Goal: Task Accomplishment & Management: Use online tool/utility

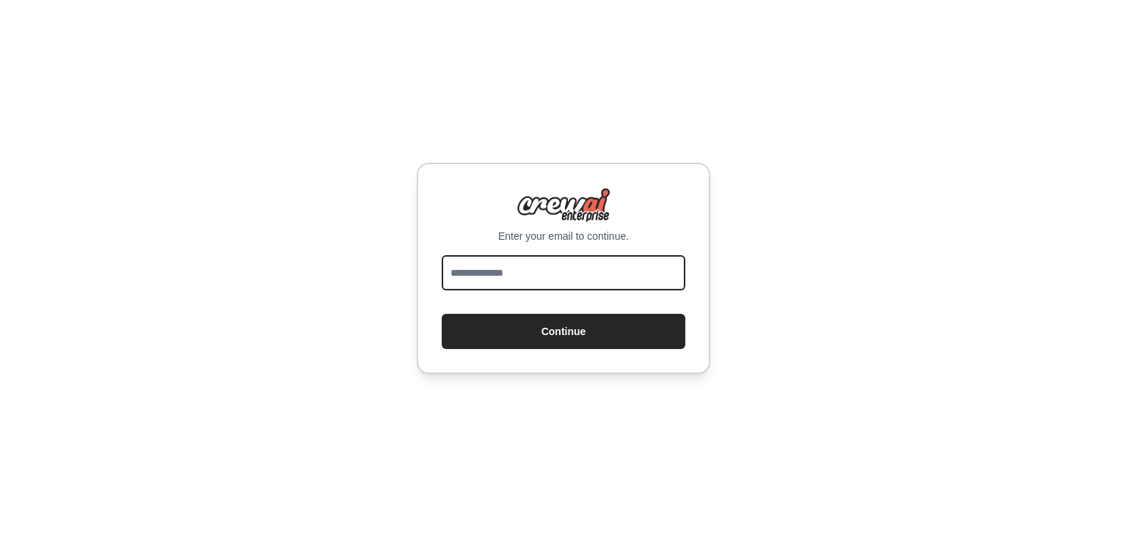
click at [555, 266] on input "email" at bounding box center [564, 272] width 244 height 35
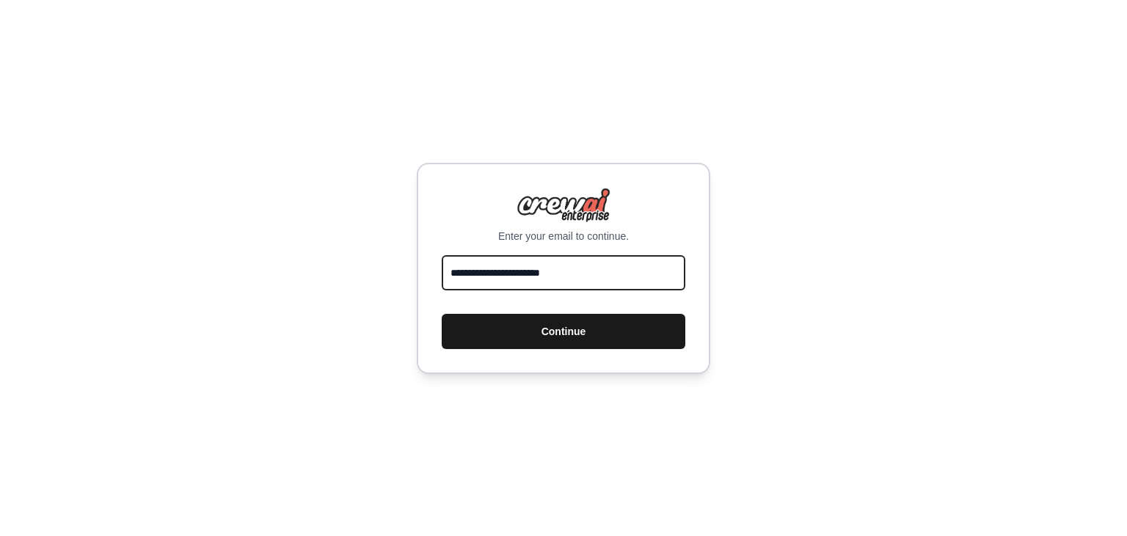
type input "**********"
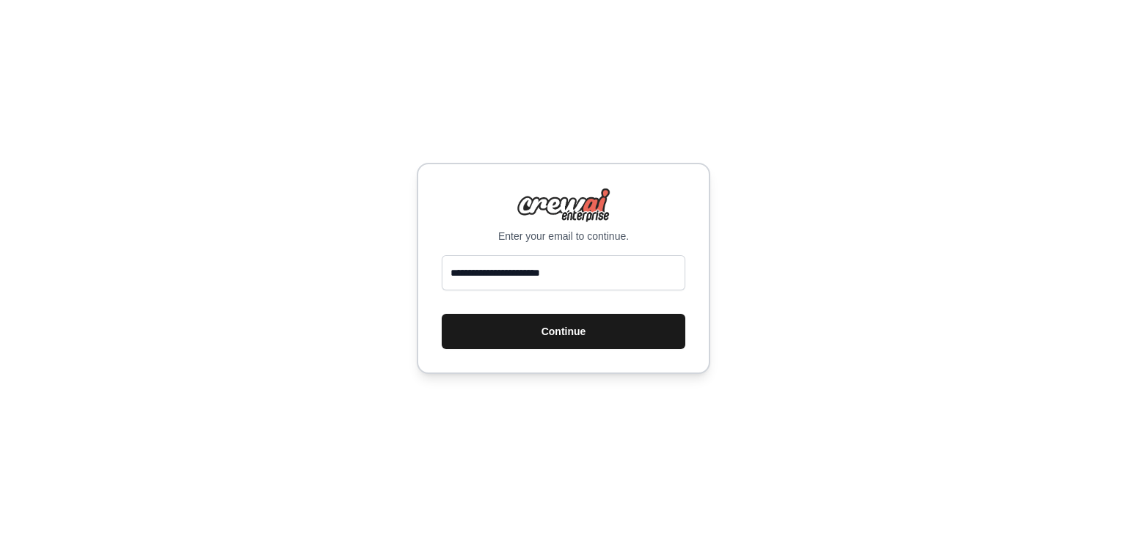
click at [547, 344] on button "Continue" at bounding box center [564, 331] width 244 height 35
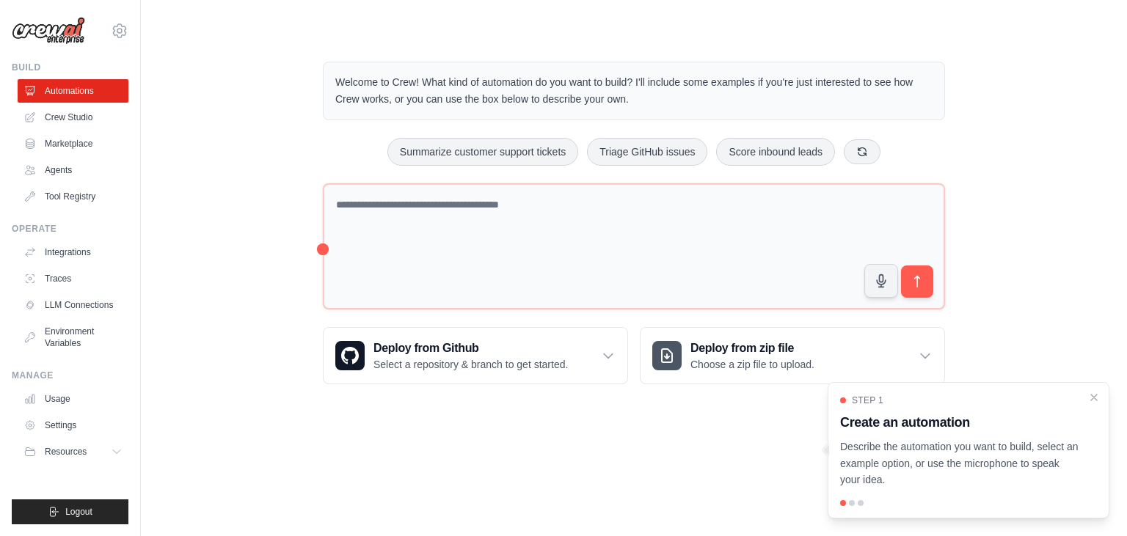
click at [182, 244] on div "Welcome to Crew! What kind of automation do you want to build? I'll include som…" at bounding box center [633, 223] width 939 height 370
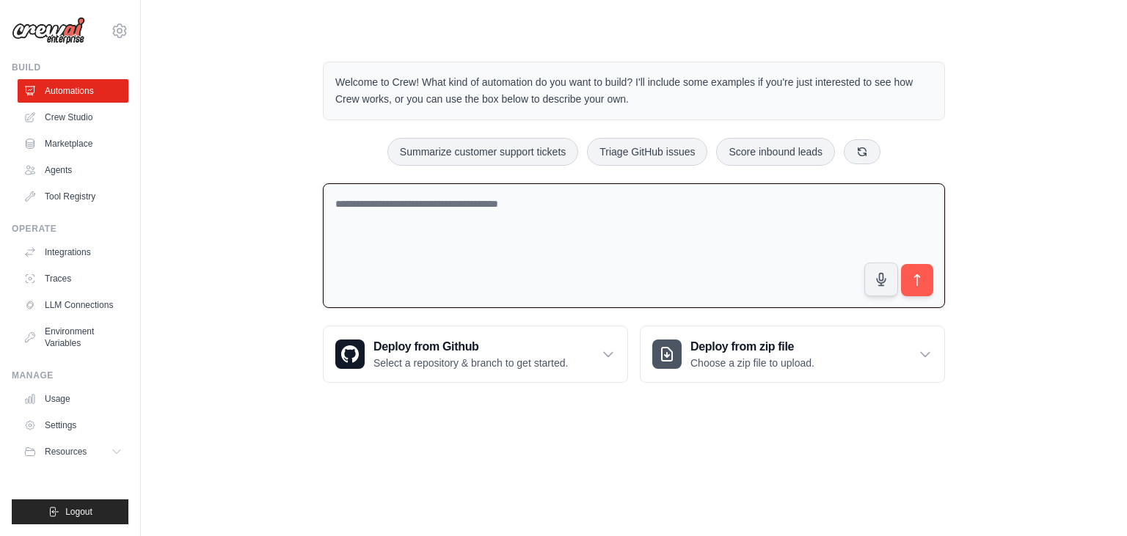
click at [565, 221] on textarea at bounding box center [634, 245] width 622 height 125
click at [81, 175] on link "Agents" at bounding box center [74, 169] width 111 height 23
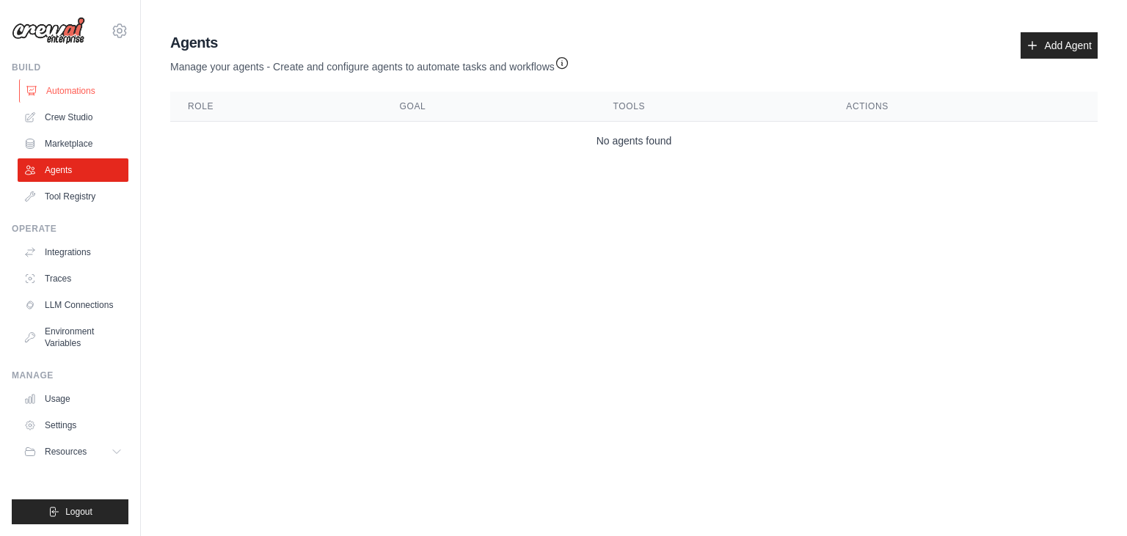
click at [92, 100] on link "Automations" at bounding box center [74, 90] width 111 height 23
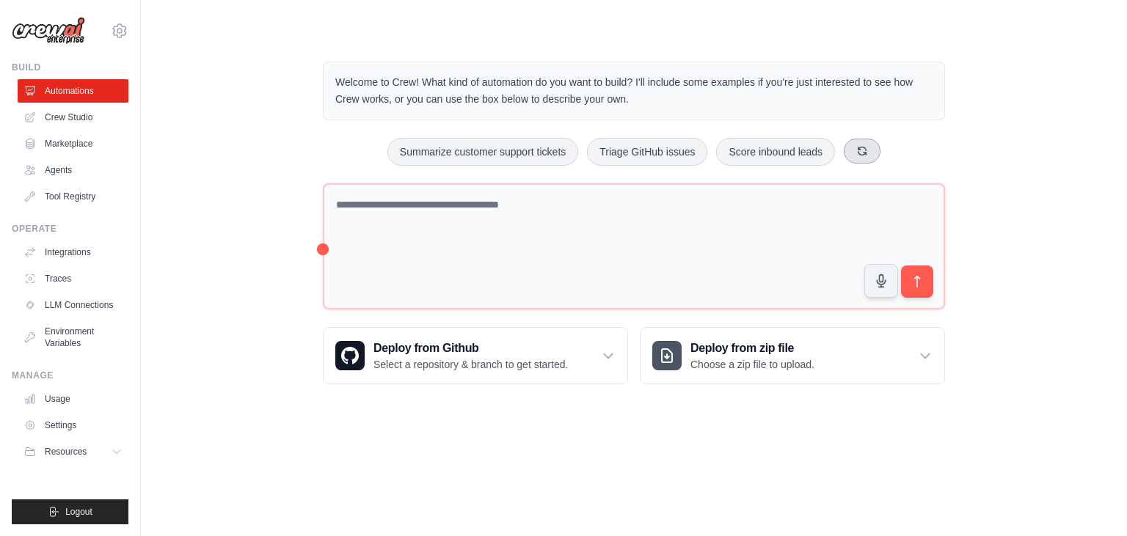
click at [860, 153] on icon at bounding box center [862, 151] width 12 height 12
click at [860, 153] on button at bounding box center [870, 151] width 37 height 25
